Goal: Information Seeking & Learning: Learn about a topic

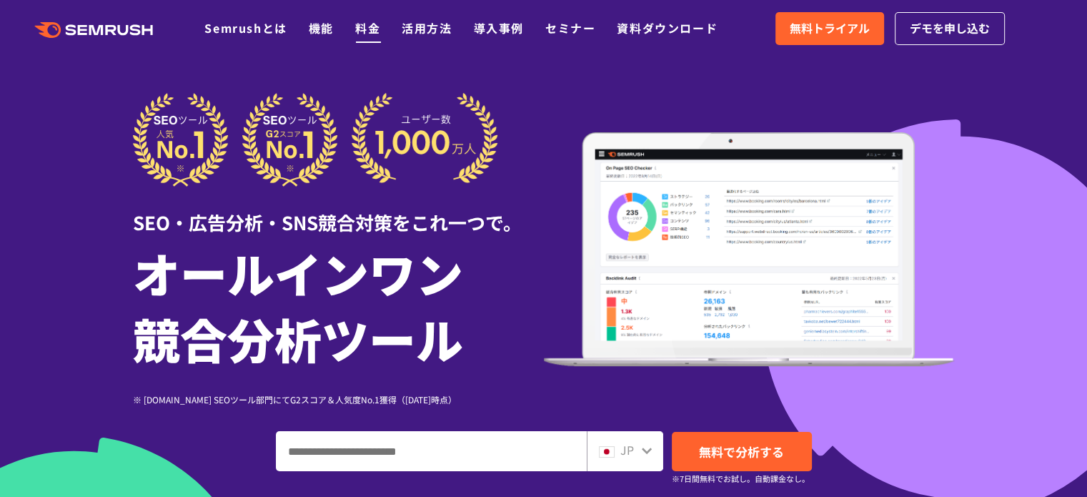
click at [364, 26] on link "料金" at bounding box center [367, 27] width 25 height 17
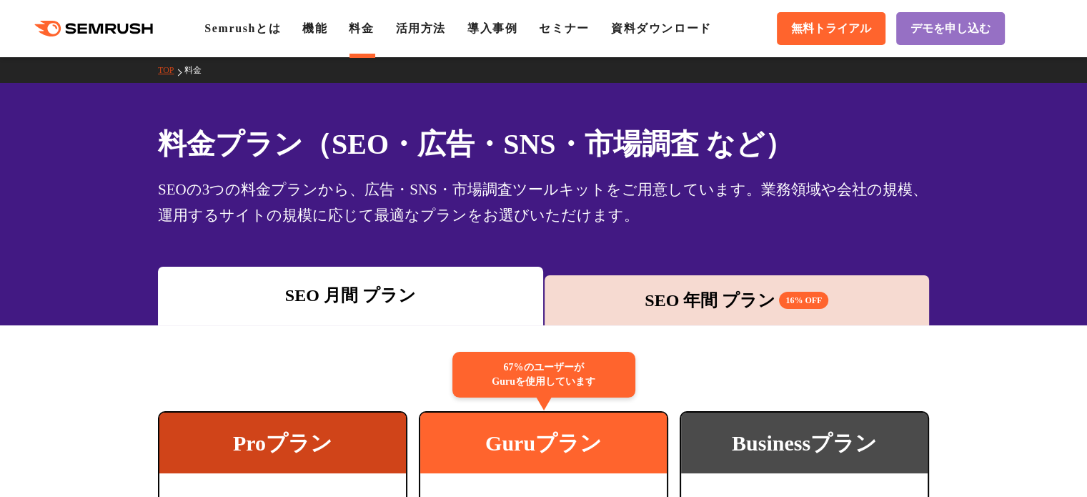
scroll to position [123, 0]
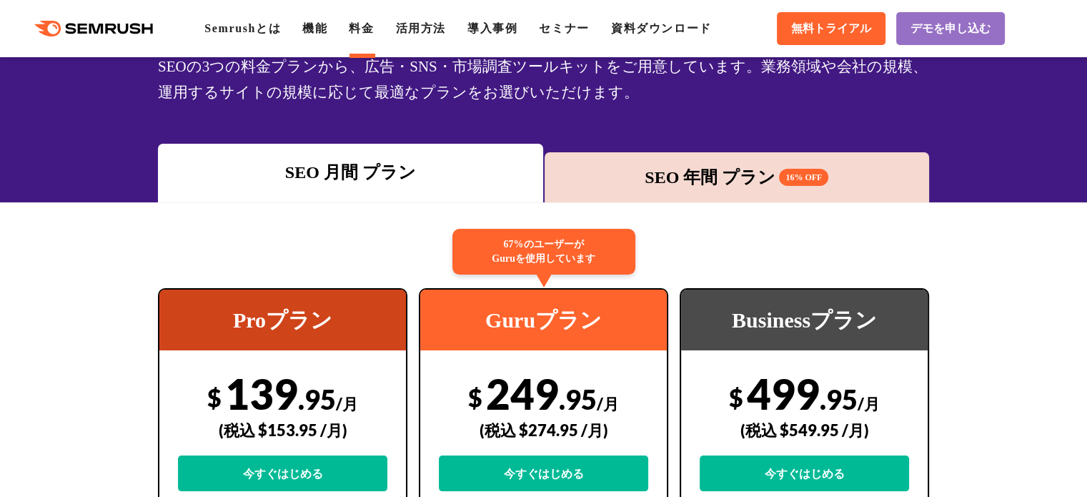
click at [641, 177] on div "SEO 年間 プラン 16% OFF" at bounding box center [737, 177] width 371 height 26
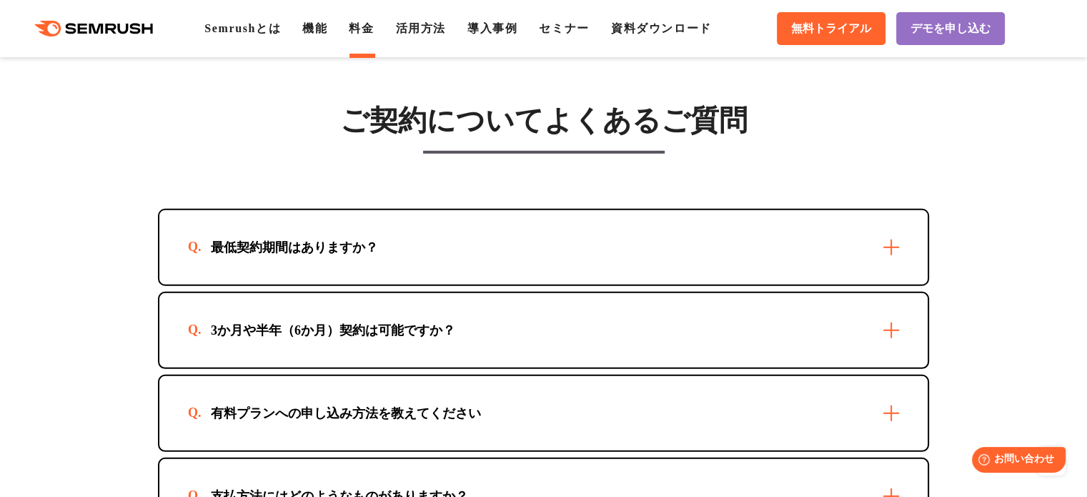
scroll to position [4006, 0]
click at [840, 268] on div "最低契約期間はありますか？" at bounding box center [543, 248] width 768 height 74
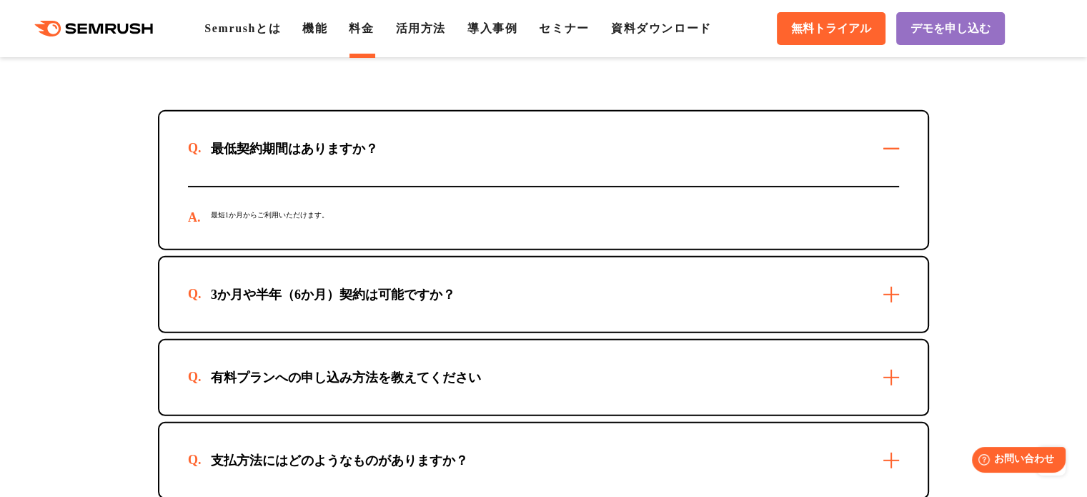
scroll to position [4109, 0]
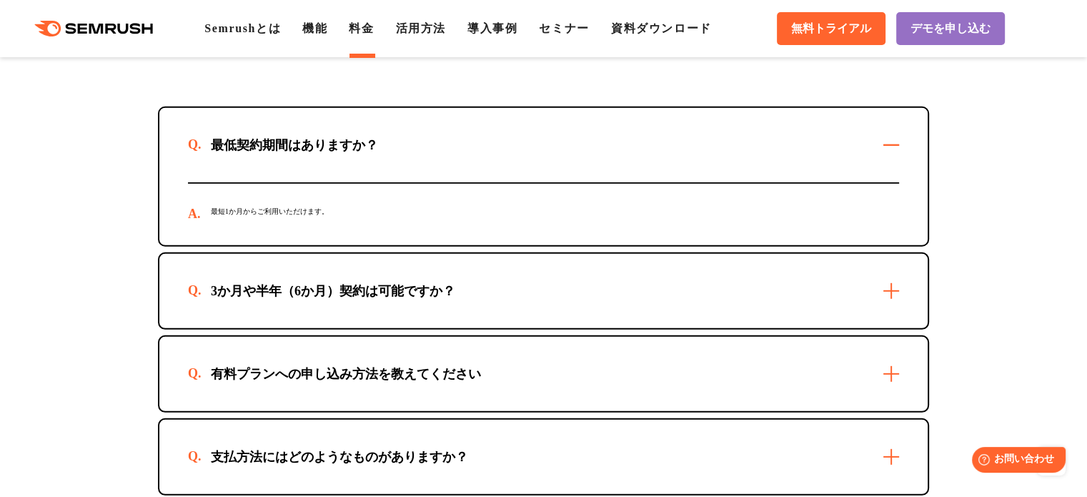
click at [820, 294] on div "3か月や半年（6か月）契約は可能ですか？" at bounding box center [543, 291] width 768 height 74
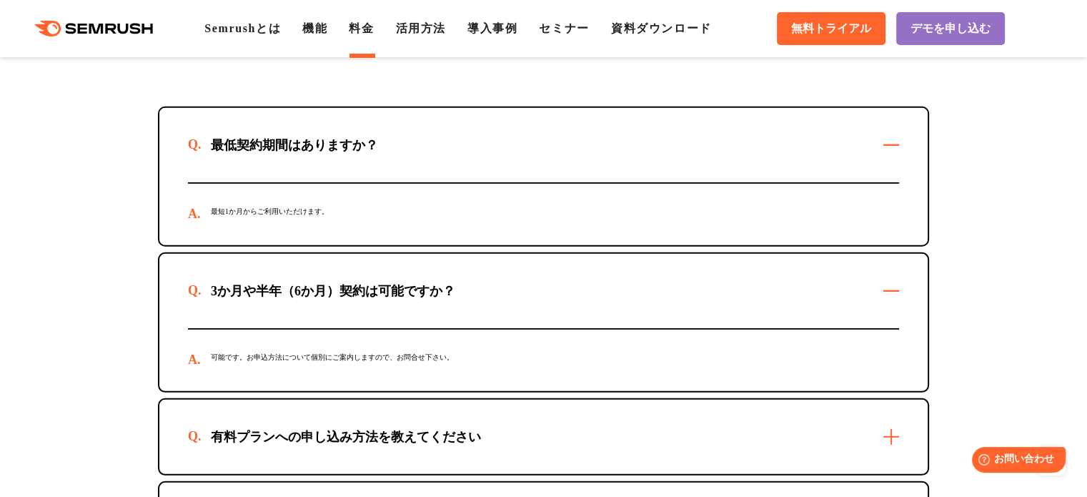
scroll to position [4272, 0]
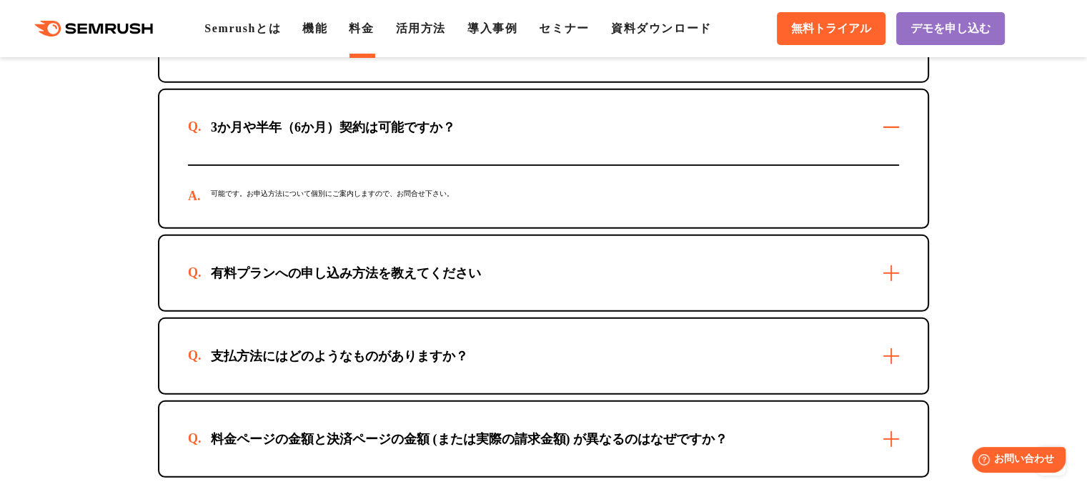
click at [820, 294] on div "有料プランへの申し込み方法を教えてください" at bounding box center [543, 273] width 768 height 74
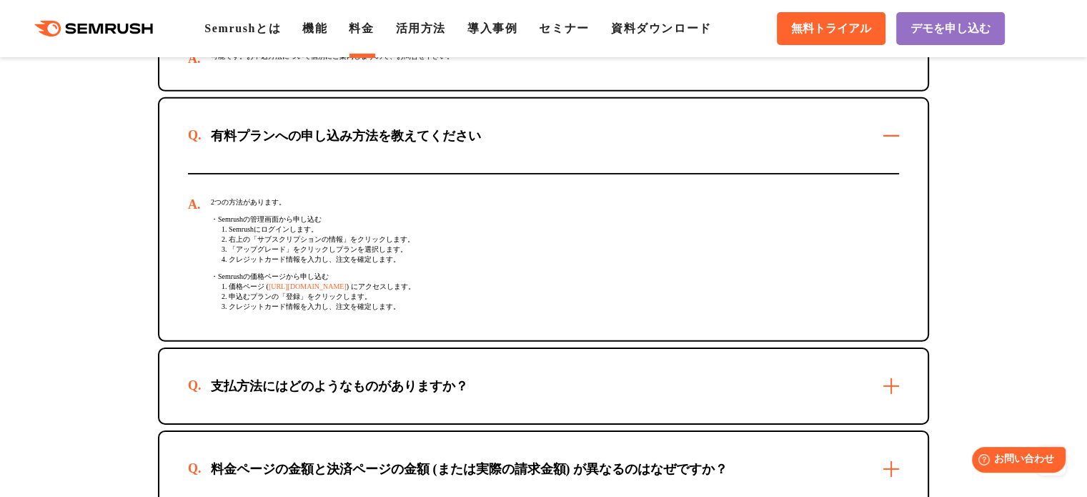
scroll to position [4486, 0]
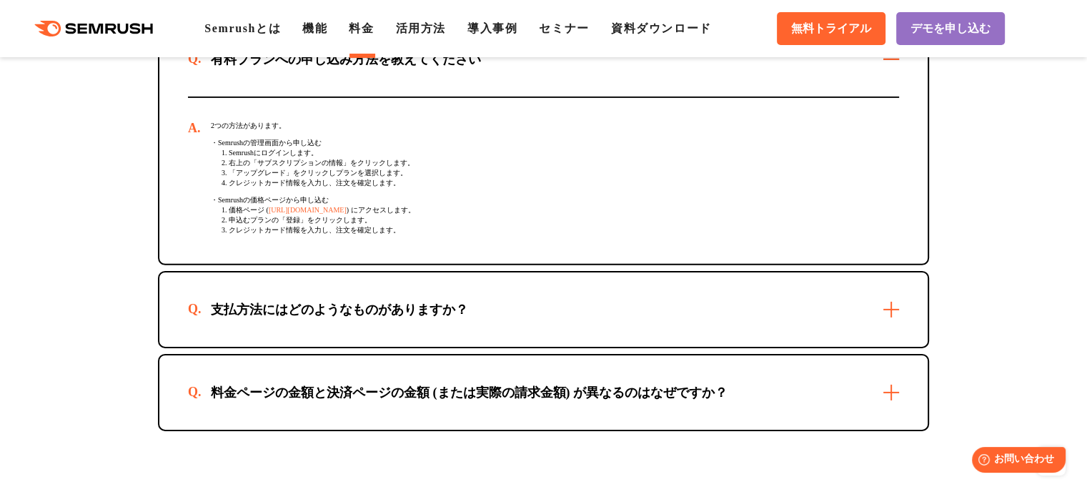
click at [820, 294] on div "支払方法にはどのようなものがありますか？" at bounding box center [543, 309] width 768 height 74
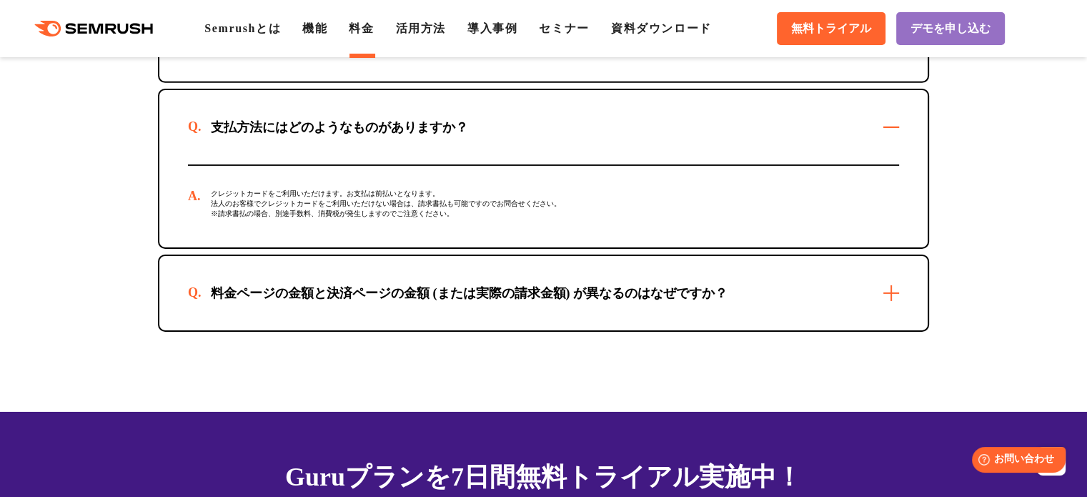
scroll to position [4669, 0]
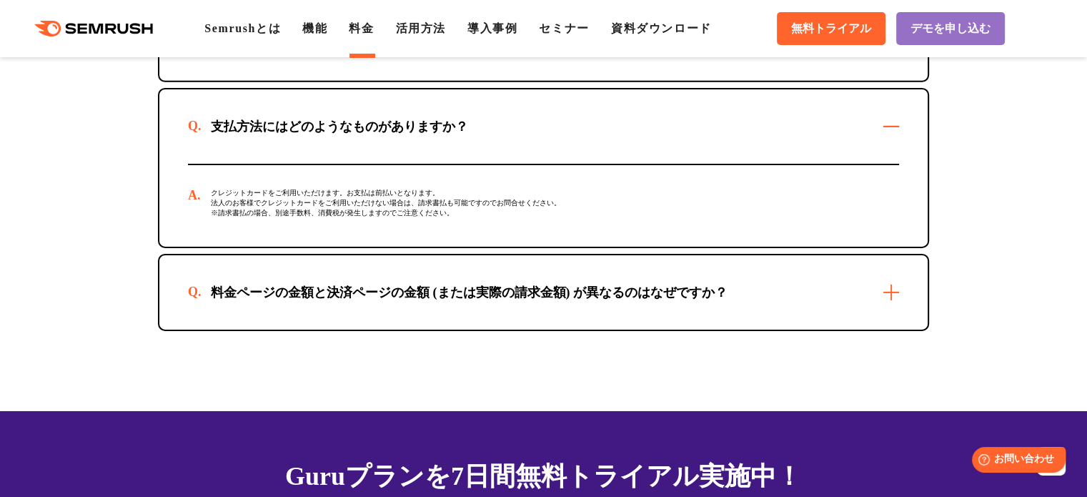
click at [820, 294] on div "料金ページの金額と決済ページの金額 (または実際の請求金額) が異なるのはなぜですか？" at bounding box center [543, 292] width 768 height 74
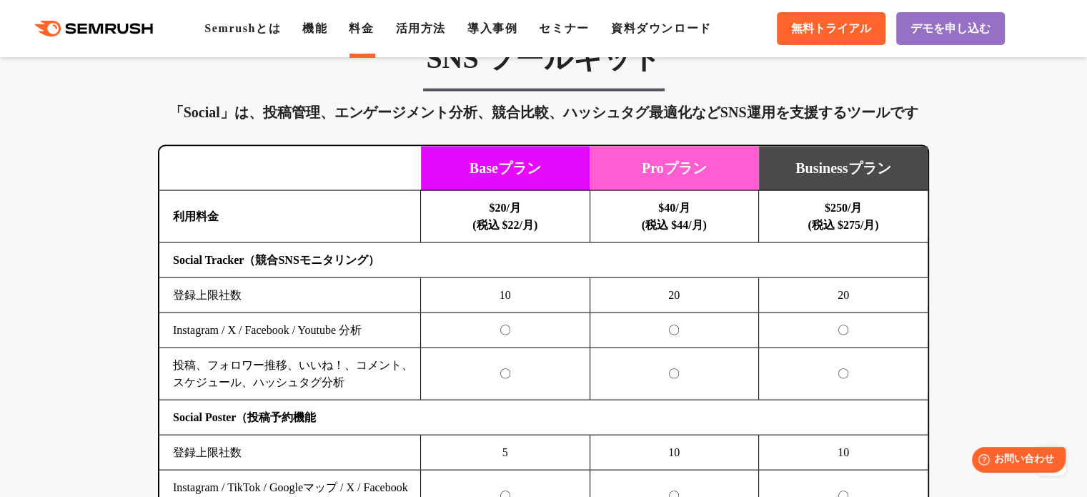
scroll to position [3008, 0]
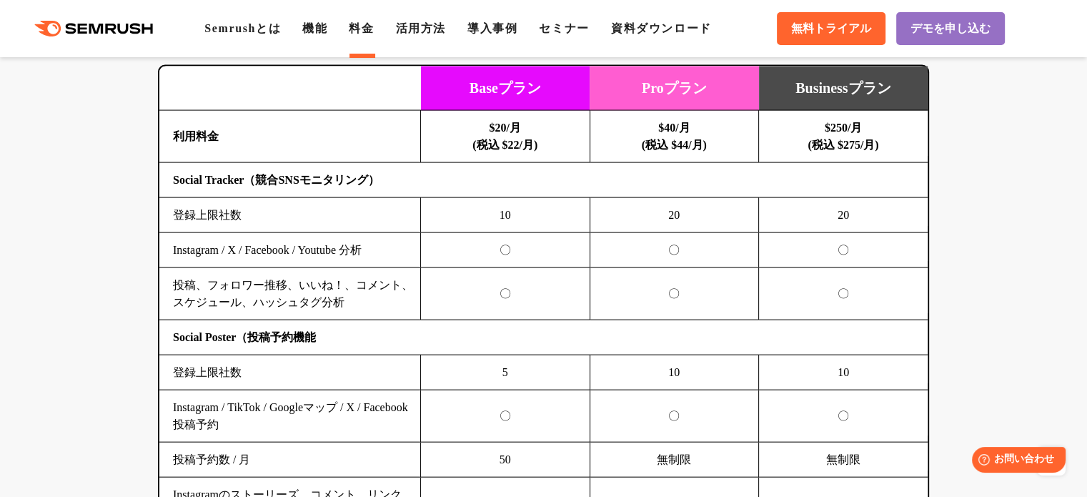
click at [842, 208] on td "20" at bounding box center [843, 215] width 169 height 35
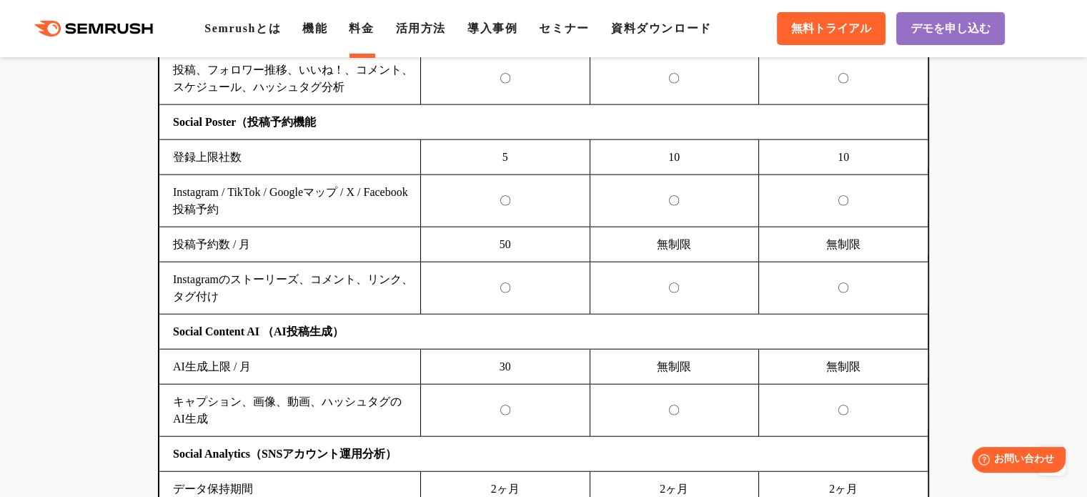
scroll to position [3223, 0]
